Goal: Task Accomplishment & Management: Use online tool/utility

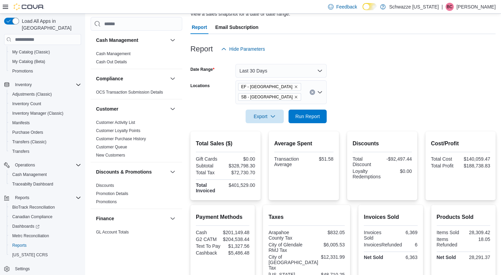
scroll to position [13, 0]
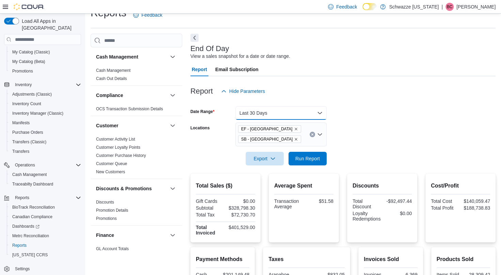
click at [282, 111] on button "Last 30 Days" at bounding box center [281, 113] width 91 height 14
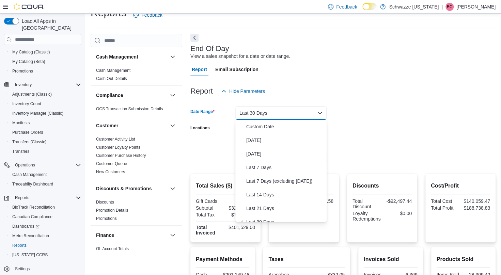
scroll to position [7, 0]
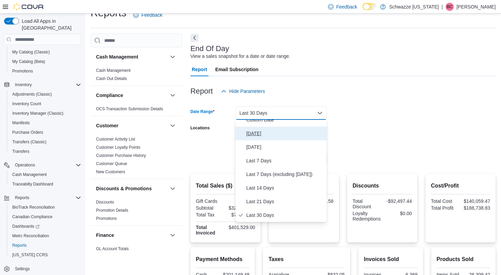
click at [258, 133] on span "[DATE]" at bounding box center [285, 134] width 78 height 8
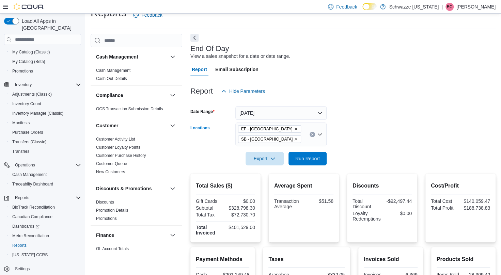
click at [294, 130] on icon "Remove EF - Glendale from selection in this group" at bounding box center [296, 129] width 4 height 4
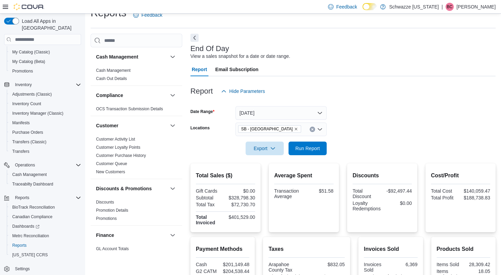
click at [355, 131] on form "Date Range [DATE] Locations [GEOGRAPHIC_DATA] - [GEOGRAPHIC_DATA] Export Run Re…" at bounding box center [343, 126] width 305 height 57
click at [302, 153] on span "Run Report" at bounding box center [308, 148] width 30 height 14
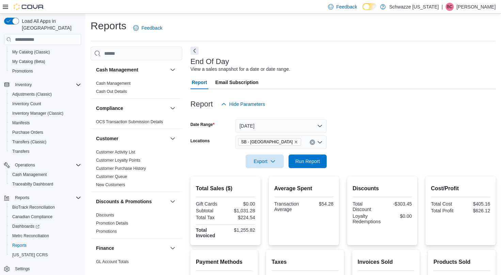
click at [295, 142] on icon "Remove SB - Glendale from selection in this group" at bounding box center [296, 142] width 3 height 3
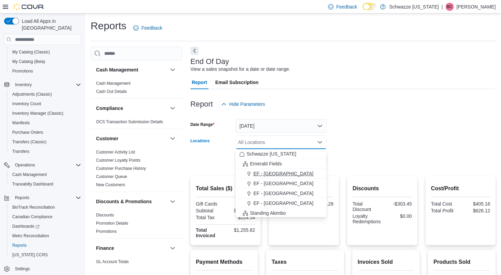
click at [267, 173] on span "EF - [GEOGRAPHIC_DATA]" at bounding box center [284, 173] width 60 height 7
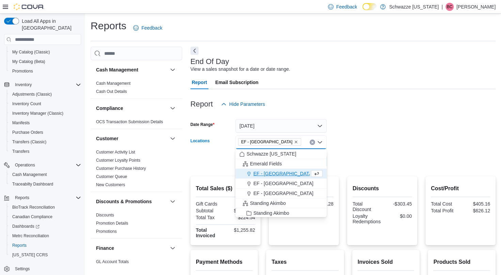
click at [392, 141] on form "Date Range [DATE] Locations [GEOGRAPHIC_DATA] - [GEOGRAPHIC_DATA] Combo box. Se…" at bounding box center [343, 139] width 305 height 57
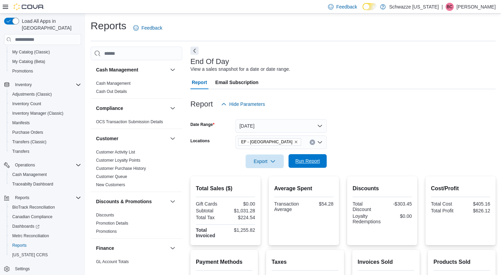
click at [303, 163] on span "Run Report" at bounding box center [308, 161] width 25 height 7
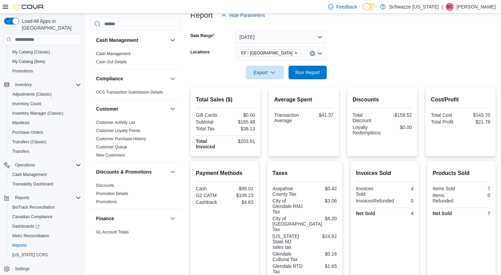
scroll to position [88, 0]
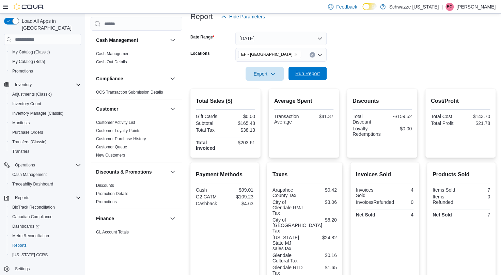
click at [303, 79] on span "Run Report" at bounding box center [308, 74] width 30 height 14
click at [294, 55] on icon "Remove EF - Glendale from selection in this group" at bounding box center [296, 54] width 4 height 4
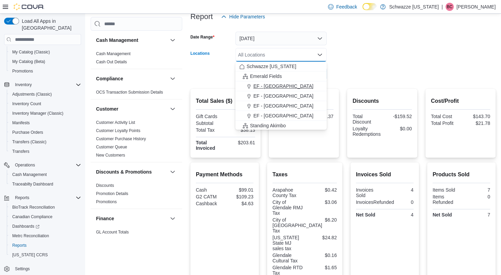
click at [278, 86] on span "EF - [GEOGRAPHIC_DATA]" at bounding box center [284, 86] width 60 height 7
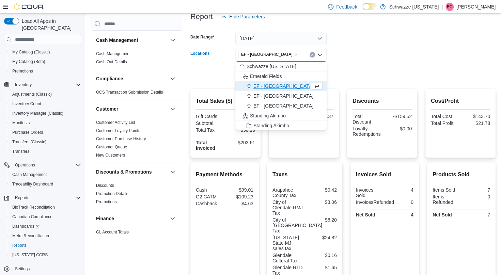
click at [294, 53] on icon "Remove EF - Glendale from selection in this group" at bounding box center [296, 54] width 4 height 4
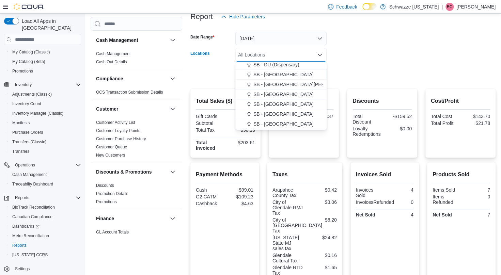
scroll to position [170, 0]
click at [269, 102] on span "SB - [GEOGRAPHIC_DATA]" at bounding box center [284, 104] width 60 height 7
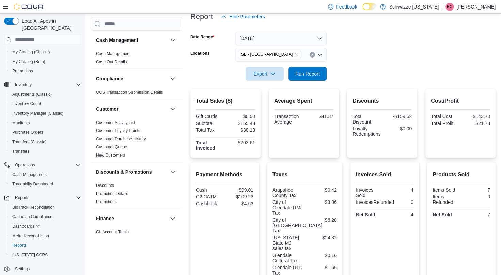
click at [366, 76] on form "Date Range [DATE] Locations [GEOGRAPHIC_DATA] - [GEOGRAPHIC_DATA] Export Run Re…" at bounding box center [343, 52] width 305 height 57
click at [319, 72] on span "Run Report" at bounding box center [308, 73] width 25 height 7
click at [276, 55] on div "SB - [GEOGRAPHIC_DATA]" at bounding box center [281, 55] width 91 height 14
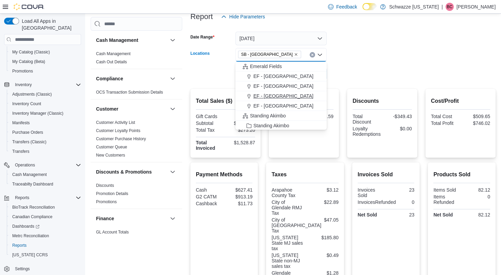
scroll to position [10, 0]
click at [273, 77] on span "EF - [GEOGRAPHIC_DATA]" at bounding box center [284, 76] width 60 height 7
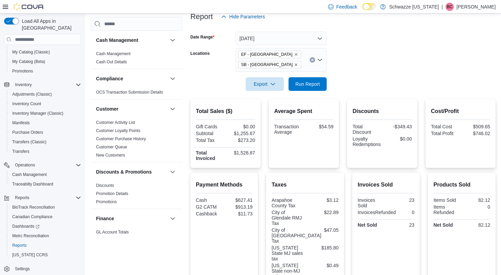
click at [365, 79] on form "Date Range [DATE] Locations [GEOGRAPHIC_DATA] - [GEOGRAPHIC_DATA] [GEOGRAPHIC_D…" at bounding box center [343, 57] width 305 height 67
click at [309, 81] on span "Run Report" at bounding box center [308, 83] width 25 height 7
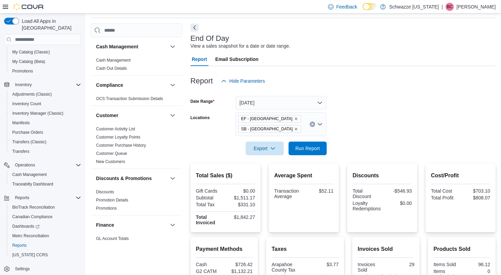
scroll to position [22, 0]
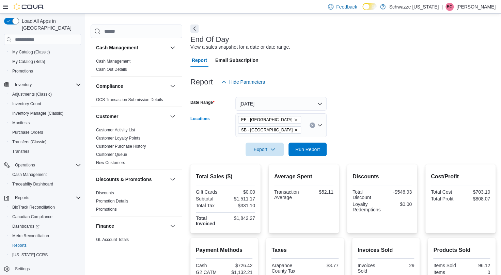
click at [294, 119] on icon "Remove EF - Glendale from selection in this group" at bounding box center [296, 120] width 4 height 4
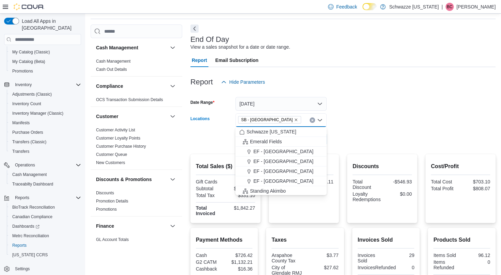
click at [361, 109] on form "Date Range [DATE] Locations [GEOGRAPHIC_DATA] - [GEOGRAPHIC_DATA] Combo box. Se…" at bounding box center [343, 117] width 305 height 57
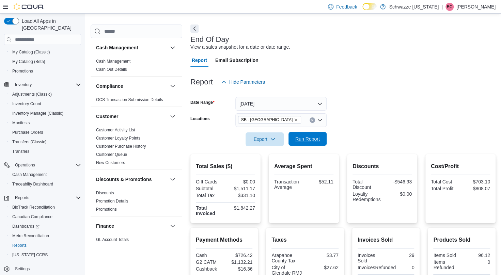
click at [306, 139] on span "Run Report" at bounding box center [308, 139] width 25 height 7
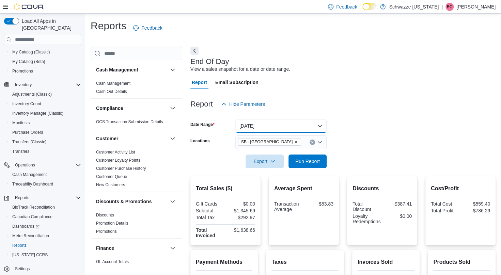
click at [270, 127] on button "[DATE]" at bounding box center [281, 126] width 91 height 14
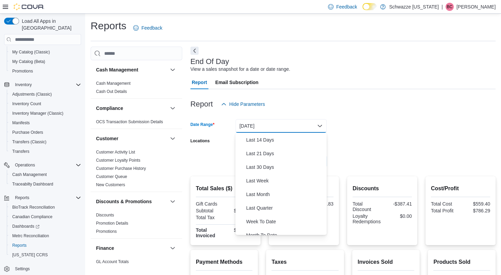
scroll to position [69, 0]
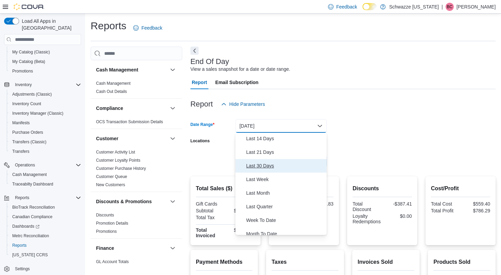
click at [259, 169] on span "Last 30 Days" at bounding box center [285, 166] width 78 height 8
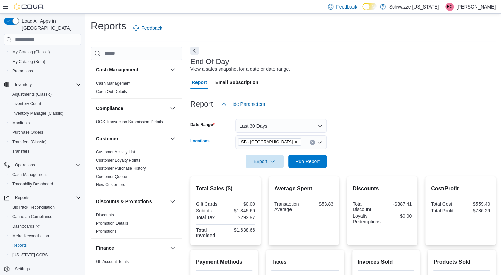
click at [284, 143] on div "SB - [GEOGRAPHIC_DATA]" at bounding box center [281, 143] width 91 height 14
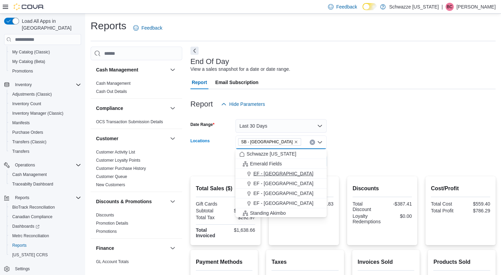
click at [264, 173] on span "EF - [GEOGRAPHIC_DATA]" at bounding box center [284, 173] width 60 height 7
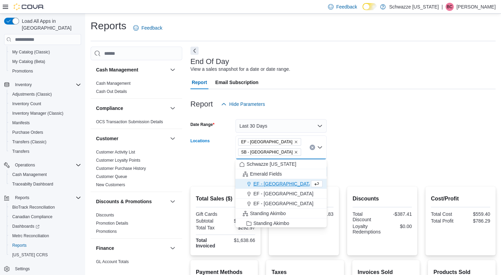
click at [378, 154] on form "Date Range Last 30 Days Locations [GEOGRAPHIC_DATA] - [GEOGRAPHIC_DATA] [GEOGRA…" at bounding box center [343, 144] width 305 height 67
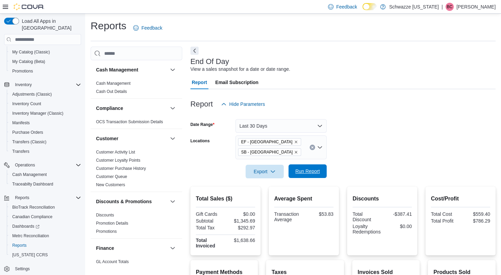
click at [307, 172] on span "Run Report" at bounding box center [308, 171] width 25 height 7
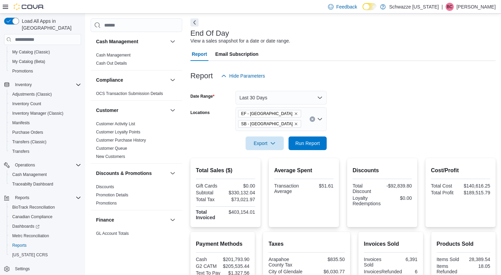
scroll to position [27, 0]
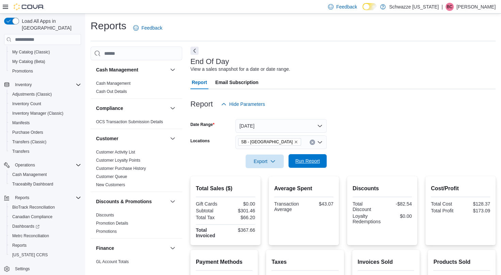
click at [303, 157] on span "Run Report" at bounding box center [308, 161] width 30 height 14
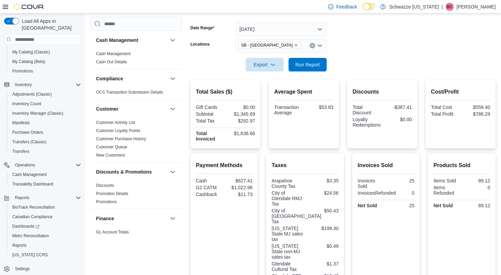
scroll to position [97, 0]
click at [294, 46] on icon "Remove SB - Glendale from selection in this group" at bounding box center [296, 45] width 4 height 4
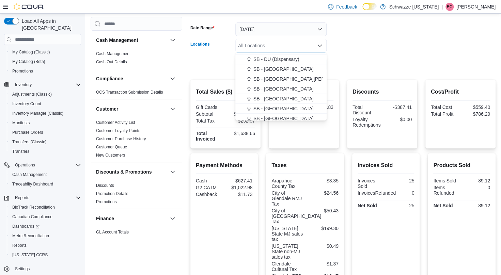
scroll to position [176, 0]
click at [271, 100] on span "SB - [GEOGRAPHIC_DATA]" at bounding box center [284, 98] width 60 height 7
click at [364, 77] on div at bounding box center [343, 76] width 305 height 8
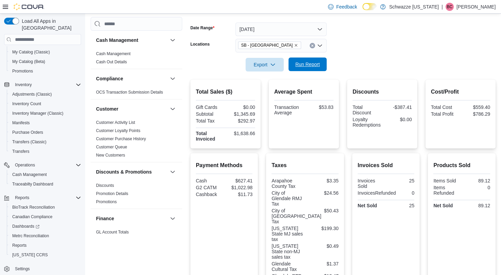
click at [310, 65] on span "Run Report" at bounding box center [308, 64] width 25 height 7
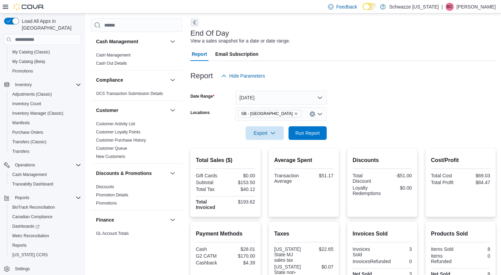
scroll to position [28, 0]
click at [295, 137] on span "Run Report" at bounding box center [308, 133] width 30 height 14
click at [291, 118] on div "SB - [GEOGRAPHIC_DATA]" at bounding box center [281, 115] width 91 height 14
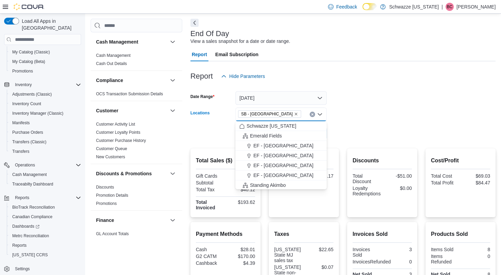
click at [294, 113] on icon "Remove SB - Highlands from selection in this group" at bounding box center [296, 114] width 4 height 4
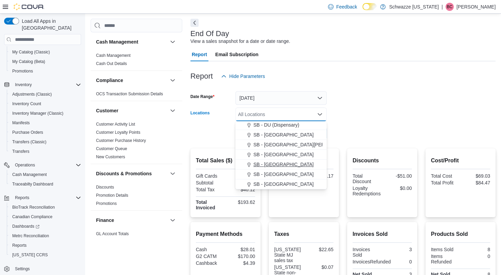
click at [277, 166] on span "SB - [GEOGRAPHIC_DATA]" at bounding box center [284, 164] width 60 height 7
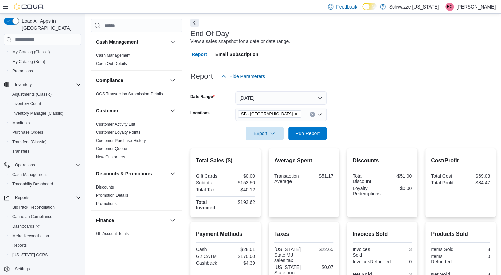
click at [371, 153] on div "Discounts Total Discount -$51.00 Loyalty Redemptions $0.00" at bounding box center [382, 183] width 70 height 69
click at [313, 127] on div "Export Run Report" at bounding box center [259, 134] width 136 height 14
click at [314, 129] on span "Run Report" at bounding box center [308, 133] width 30 height 14
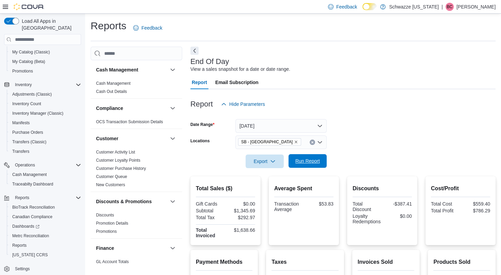
click at [315, 164] on span "Run Report" at bounding box center [308, 161] width 25 height 7
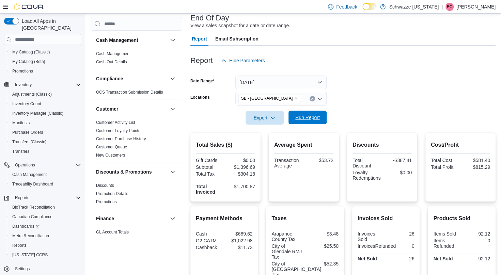
scroll to position [26, 0]
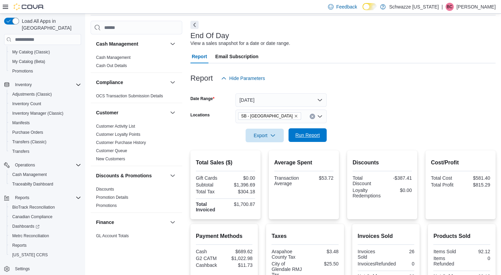
click at [303, 139] on span "Run Report" at bounding box center [308, 135] width 30 height 14
click at [294, 117] on icon "Remove SB - Glendale from selection in this group" at bounding box center [296, 116] width 4 height 4
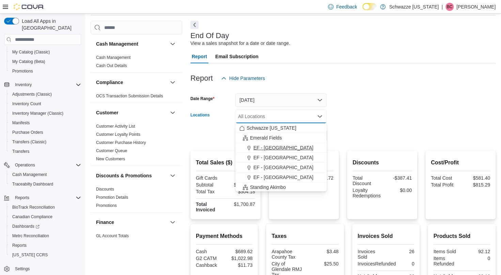
click at [272, 151] on span "EF - [GEOGRAPHIC_DATA]" at bounding box center [284, 148] width 60 height 7
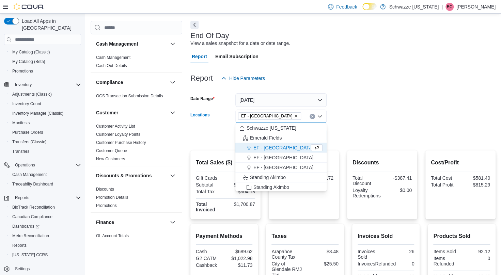
click at [359, 133] on form "Date Range [DATE] Locations [GEOGRAPHIC_DATA] - [GEOGRAPHIC_DATA] Combo box. Se…" at bounding box center [343, 113] width 305 height 57
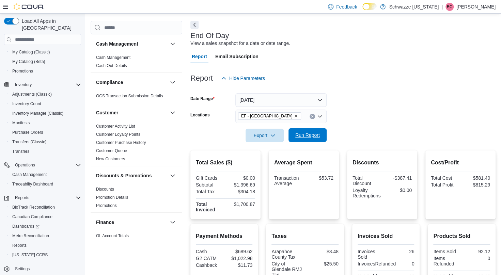
click at [316, 135] on span "Run Report" at bounding box center [308, 135] width 25 height 7
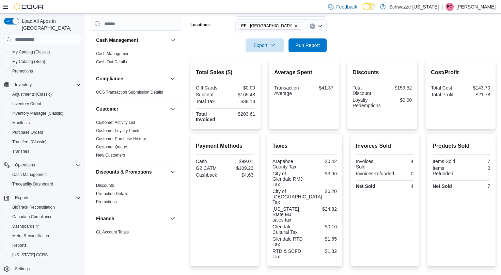
scroll to position [115, 0]
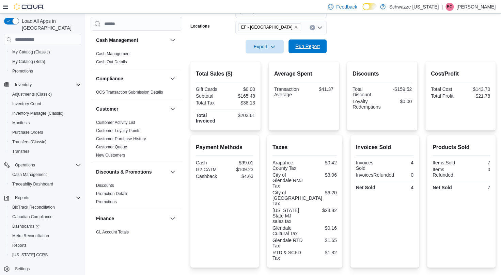
click at [307, 48] on span "Run Report" at bounding box center [308, 46] width 25 height 7
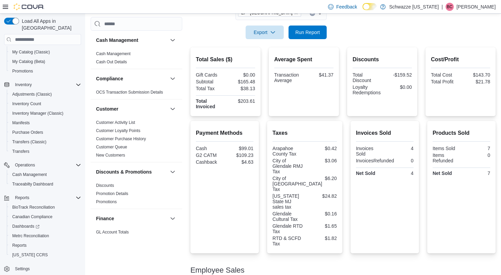
scroll to position [159, 0]
